Goal: Task Accomplishment & Management: Use online tool/utility

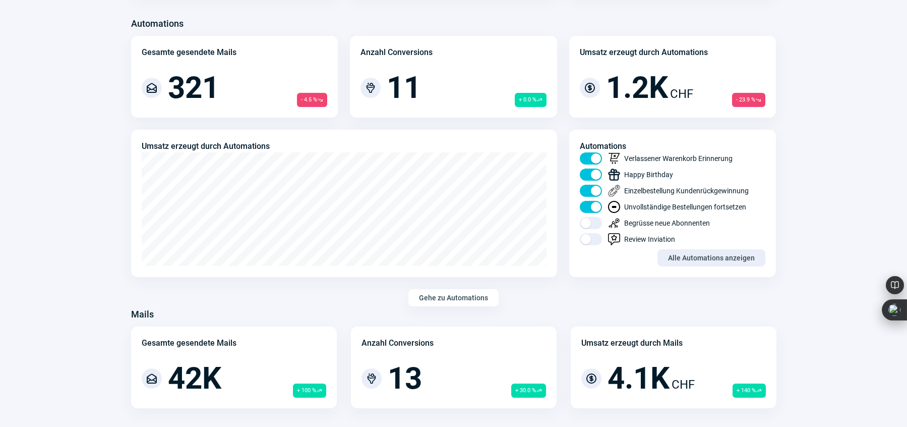
scroll to position [549, 0]
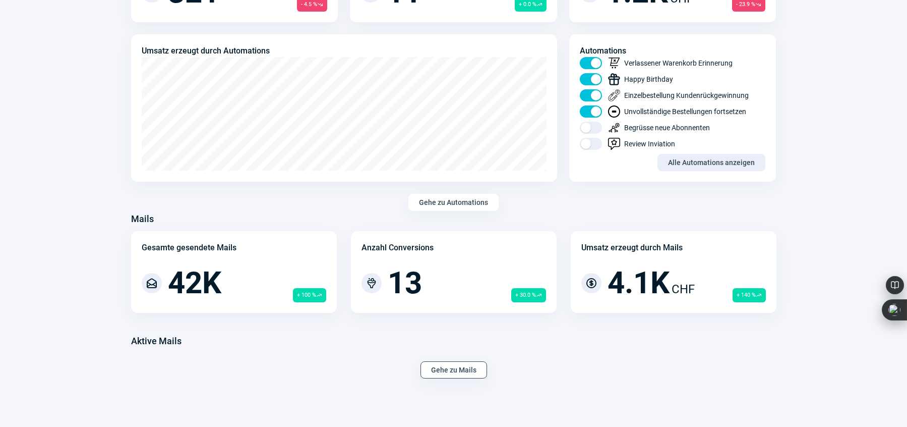
click at [469, 370] on span "Gehe zu Mails" at bounding box center [453, 370] width 45 height 16
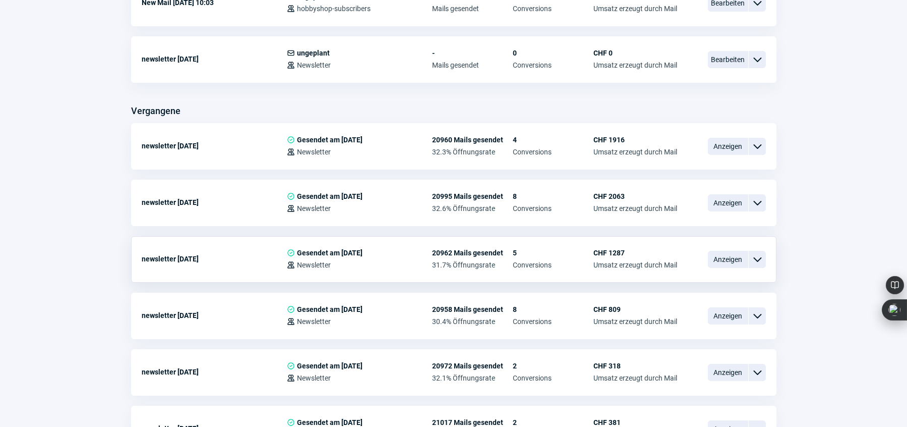
scroll to position [353, 0]
click at [724, 145] on span "Anzeigen" at bounding box center [728, 145] width 40 height 17
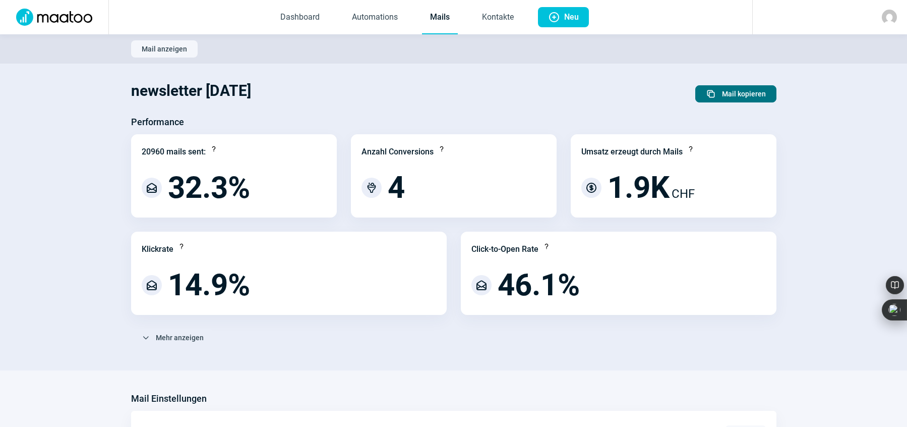
click at [729, 91] on span "Mail kopieren" at bounding box center [744, 94] width 44 height 16
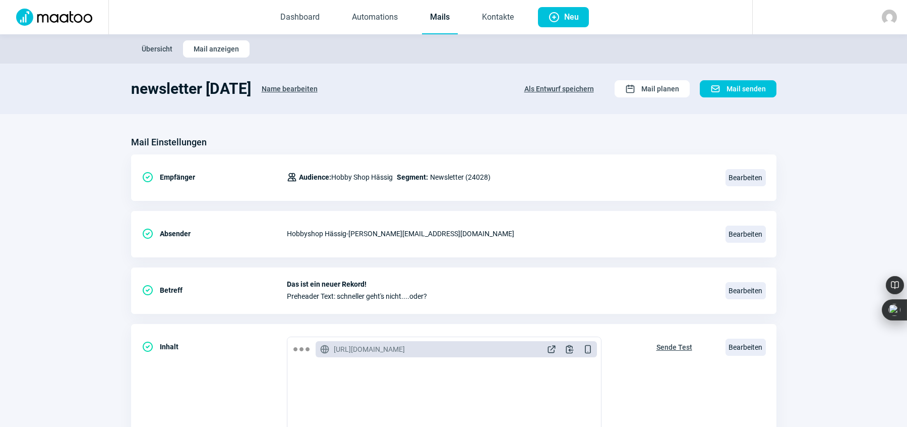
click at [294, 87] on span "Name bearbeiten" at bounding box center [290, 89] width 56 height 16
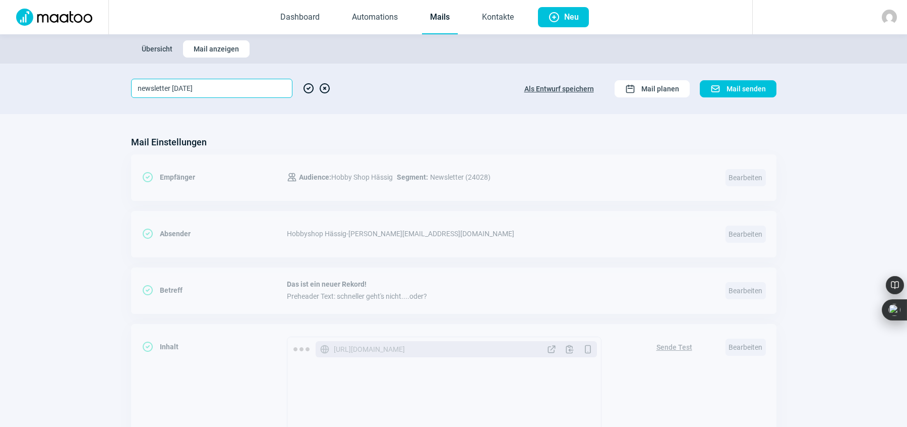
drag, startPoint x: 174, startPoint y: 86, endPoint x: 185, endPoint y: 89, distance: 12.0
click at [185, 89] on input "newsletter [DATE]" at bounding box center [211, 88] width 161 height 19
type input "newsletter [DATE]"
click at [305, 87] on span "CheckCircle icon" at bounding box center [309, 88] width 12 height 19
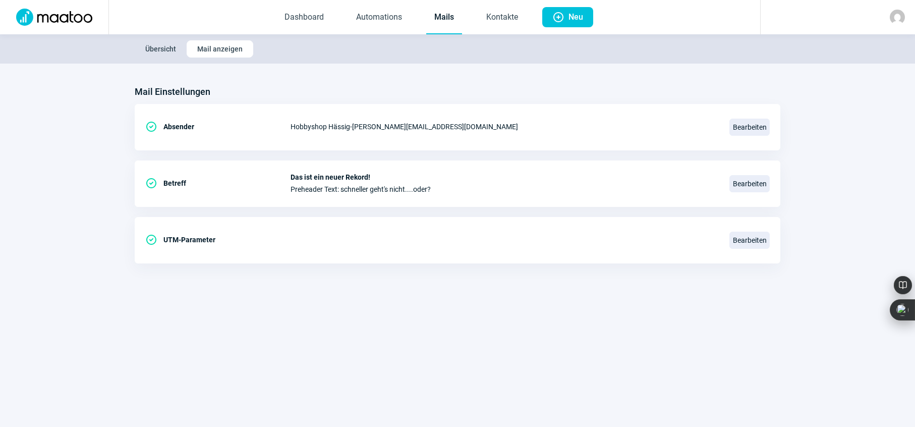
click at [437, 17] on link "Mails" at bounding box center [444, 17] width 36 height 33
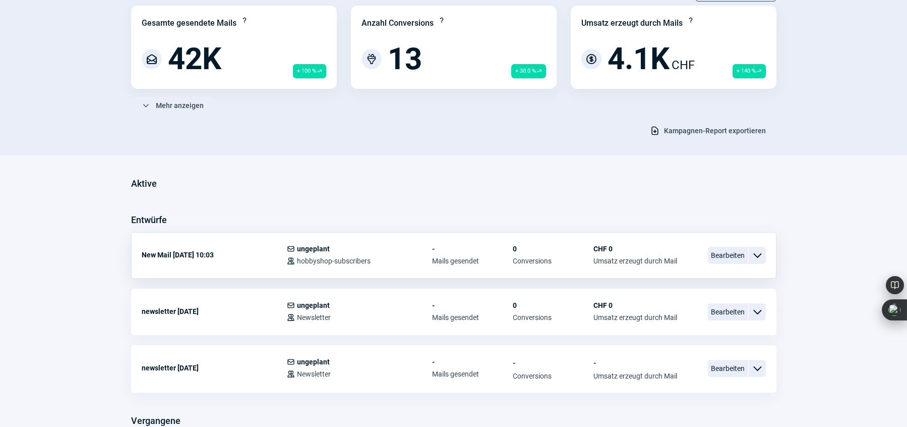
scroll to position [101, 0]
click at [724, 366] on span "Bearbeiten" at bounding box center [728, 367] width 40 height 17
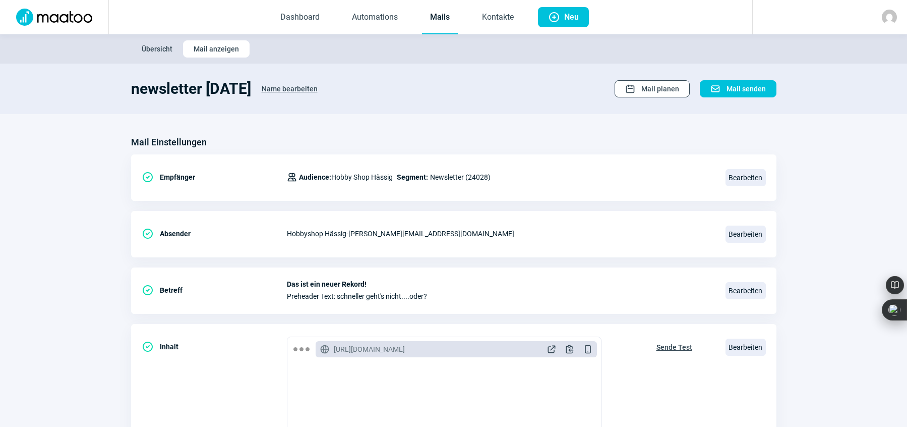
click at [647, 85] on span "Mail planen" at bounding box center [661, 89] width 38 height 16
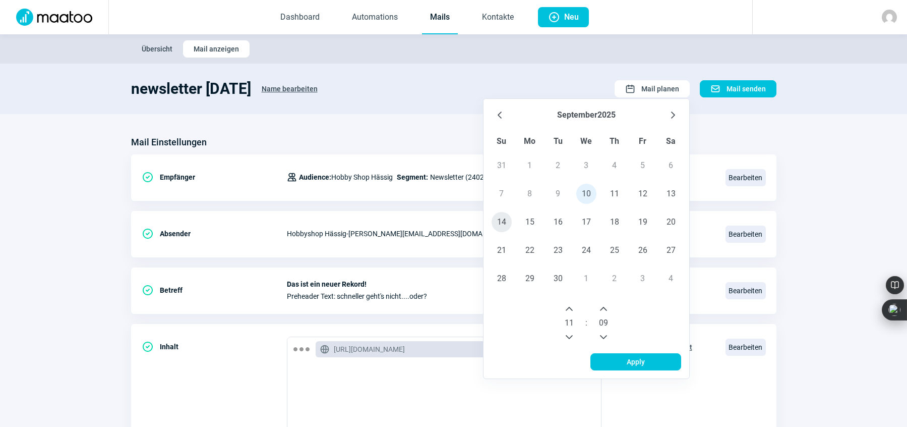
click at [502, 221] on span "14" at bounding box center [502, 222] width 20 height 20
click at [573, 306] on icon "Next Hour" at bounding box center [569, 309] width 8 height 8
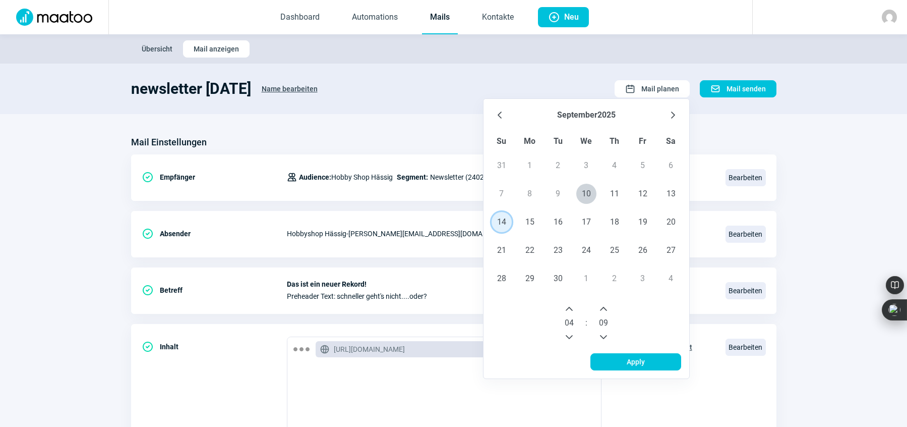
click at [573, 306] on icon "Next Hour" at bounding box center [569, 309] width 8 height 8
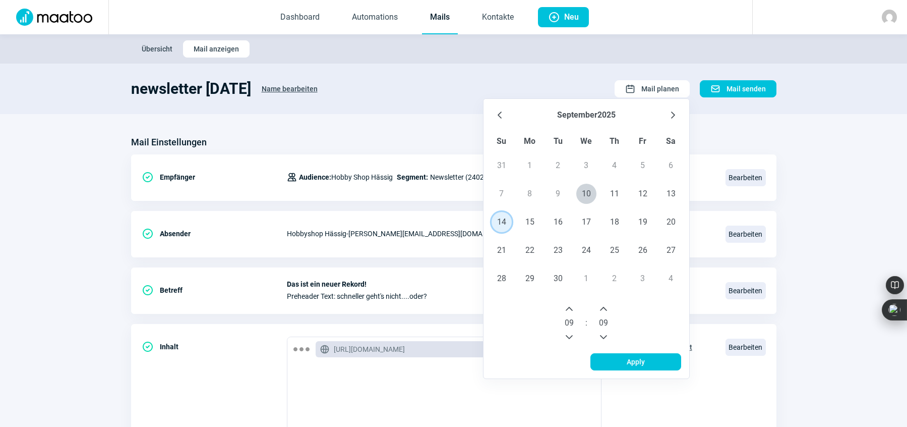
click at [573, 306] on icon "Next Hour" at bounding box center [569, 309] width 8 height 8
click at [606, 336] on icon "Previous Minute" at bounding box center [603, 337] width 7 height 4
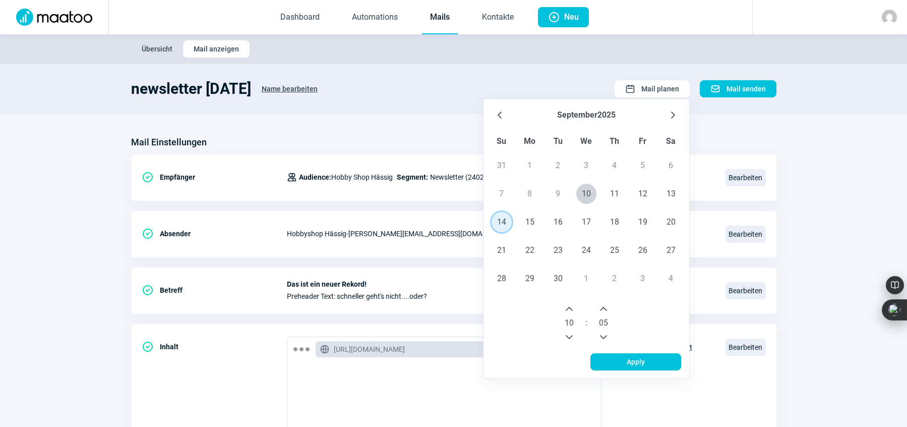
click at [606, 336] on icon "Previous Minute" at bounding box center [603, 337] width 7 height 4
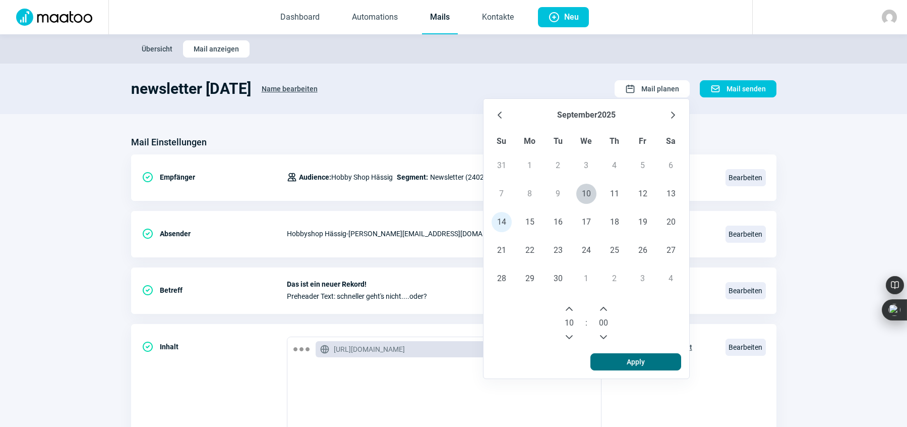
click at [632, 362] on span "Apply" at bounding box center [636, 362] width 18 height 16
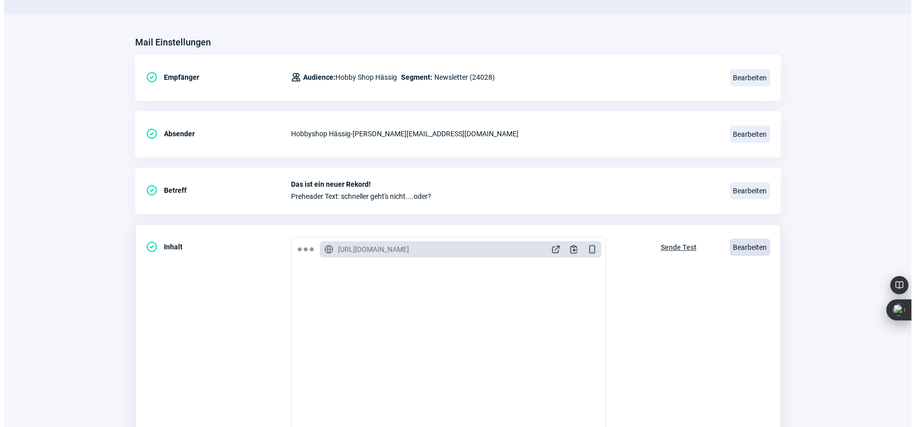
scroll to position [100, 0]
click at [757, 248] on span "Bearbeiten" at bounding box center [746, 246] width 40 height 17
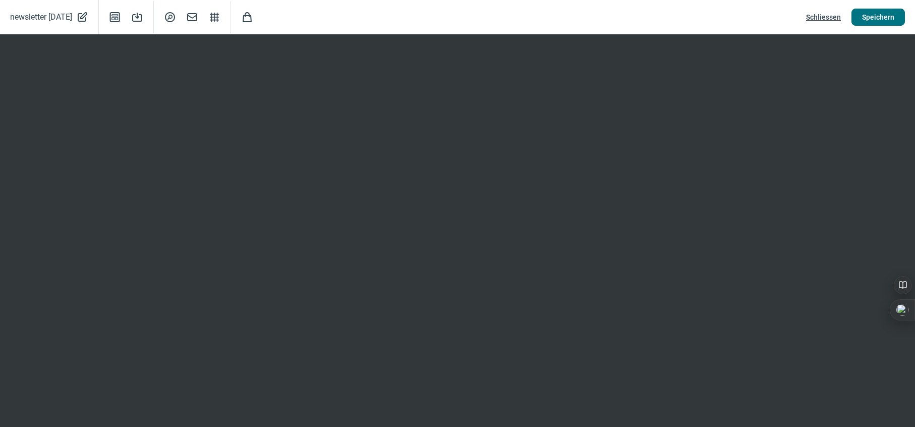
click at [877, 18] on span "Speichern" at bounding box center [878, 17] width 32 height 16
click at [884, 15] on span "Speichern" at bounding box center [878, 17] width 32 height 16
click at [888, 13] on span "Speichern" at bounding box center [878, 17] width 32 height 16
